Goal: Check status: Check status

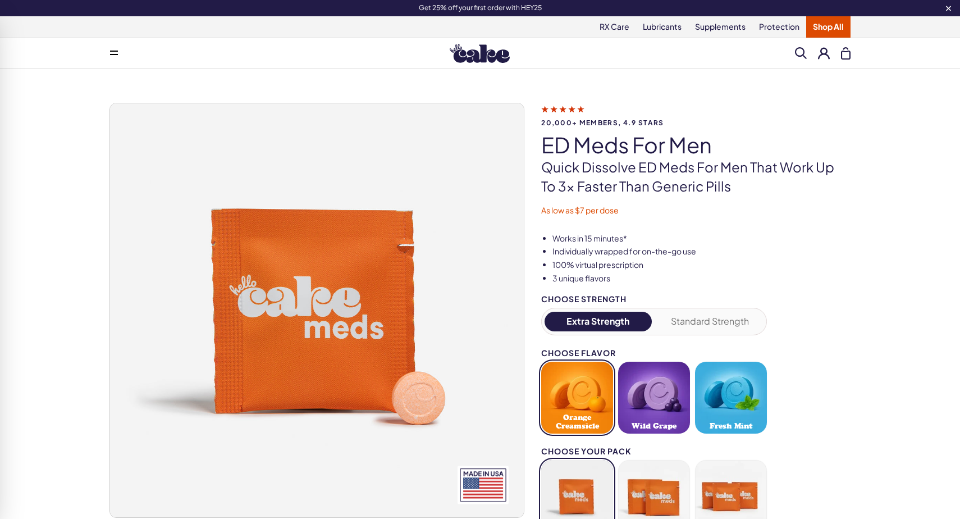
click at [821, 56] on button at bounding box center [824, 53] width 12 height 12
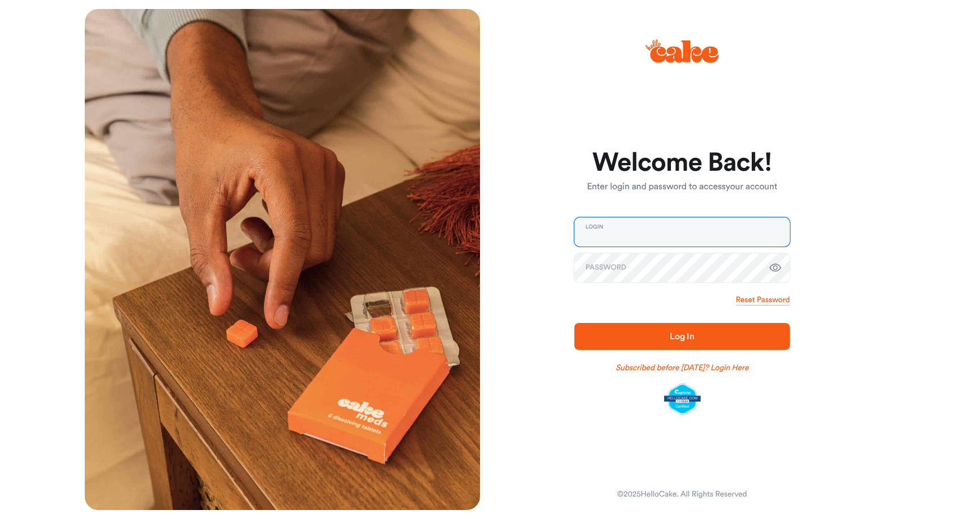
click at [662, 234] on input "email" at bounding box center [683, 231] width 216 height 29
type input "**********"
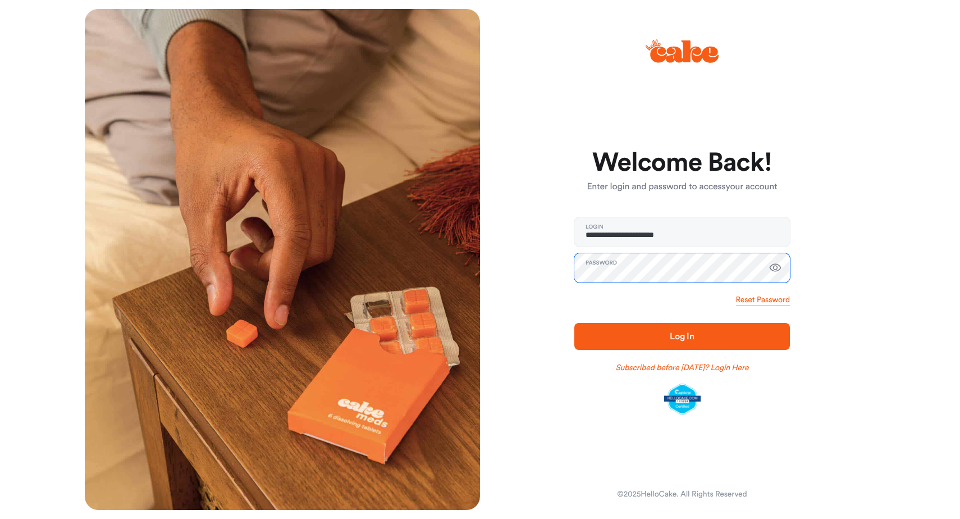
click at [575, 323] on button "Log In" at bounding box center [683, 336] width 216 height 27
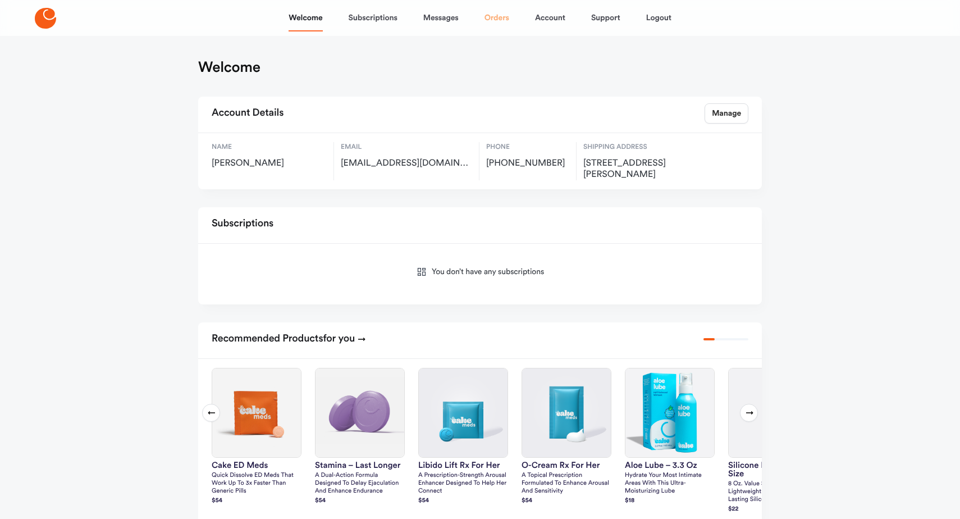
click at [502, 21] on link "Orders" at bounding box center [497, 17] width 25 height 27
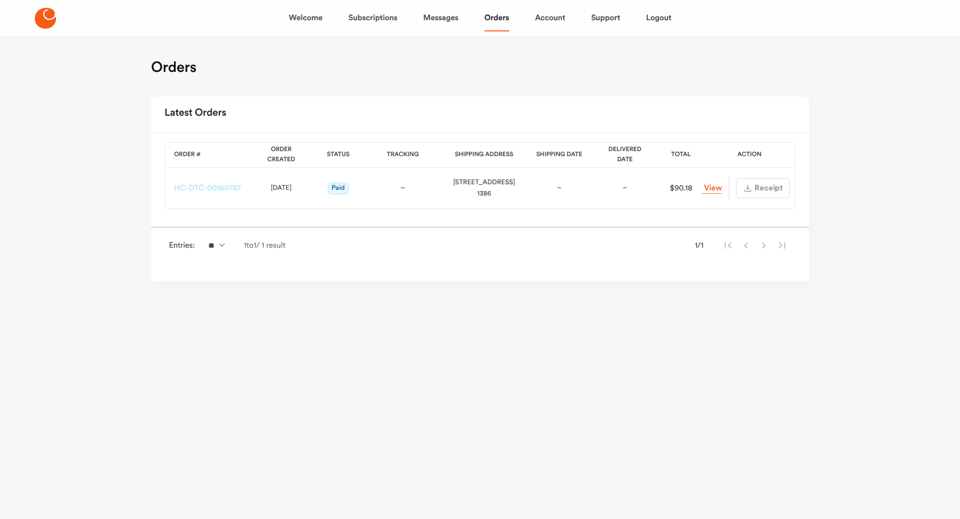
click at [182, 184] on link "HC-DTC-00160787" at bounding box center [207, 188] width 67 height 8
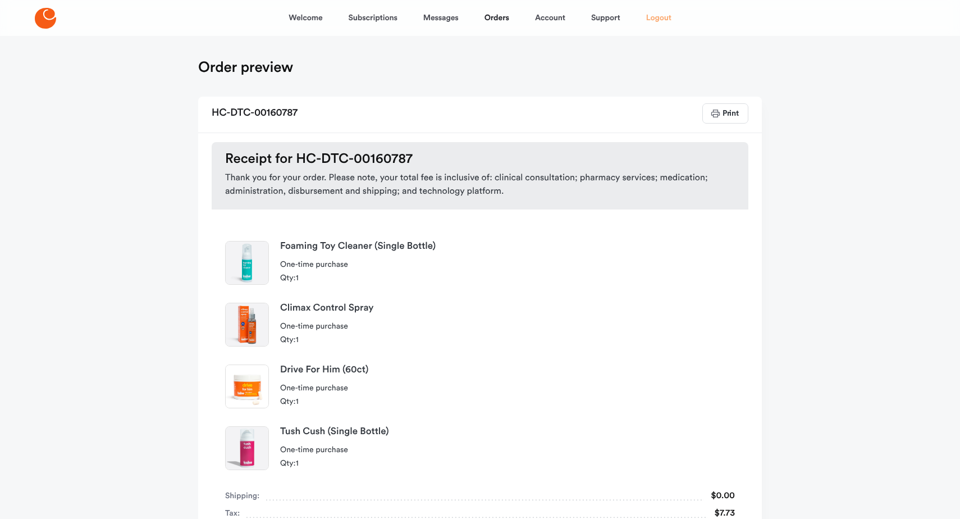
click at [668, 24] on link "Logout" at bounding box center [658, 17] width 25 height 27
